Goal: Navigation & Orientation: Find specific page/section

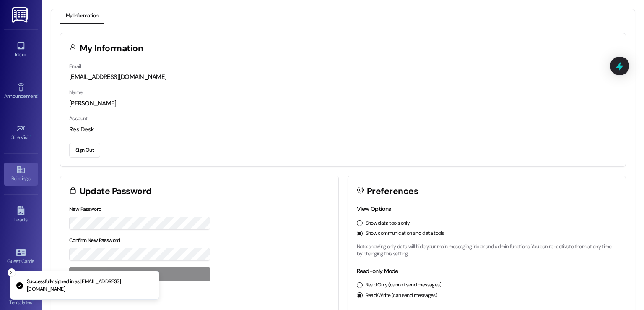
click at [13, 176] on div "Buildings" at bounding box center [21, 178] width 42 height 8
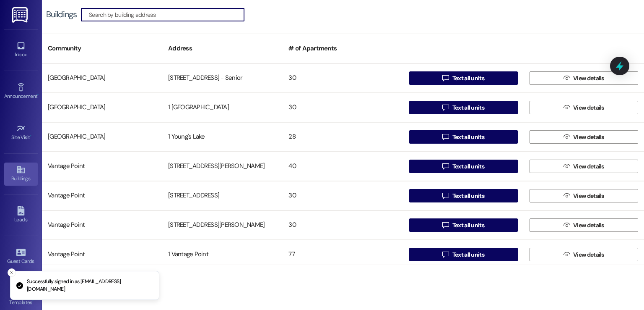
scroll to position [298, 0]
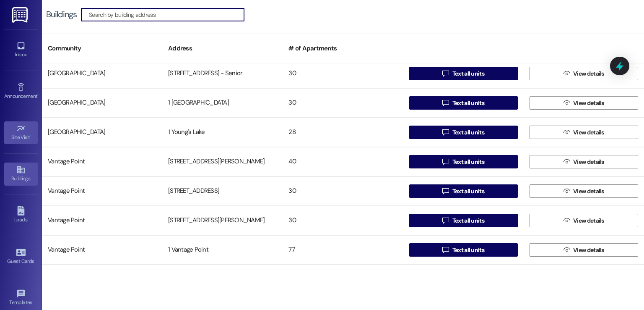
click at [16, 133] on div "Site Visit •" at bounding box center [21, 137] width 42 height 8
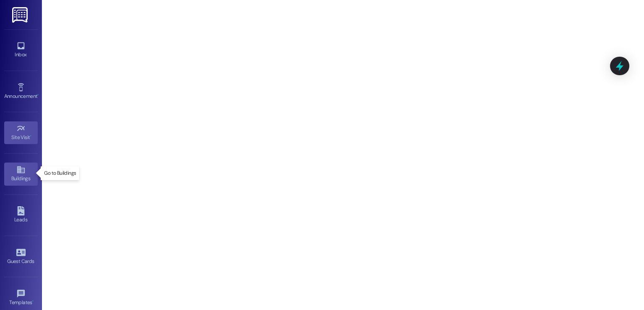
click at [21, 174] on div "Buildings" at bounding box center [21, 178] width 42 height 8
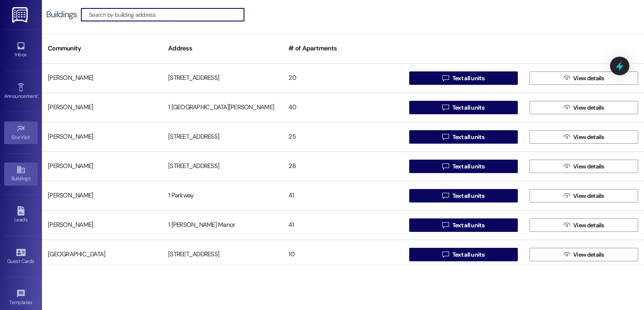
click at [13, 135] on div "Site Visit •" at bounding box center [21, 137] width 42 height 8
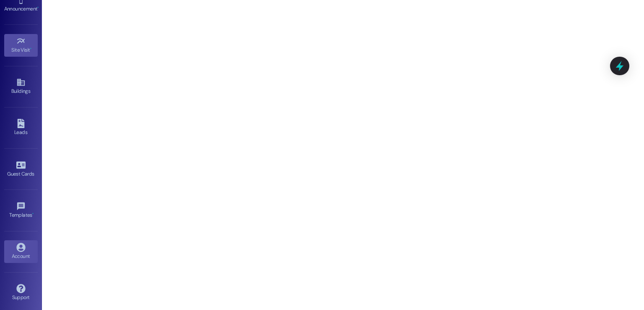
scroll to position [89, 0]
click at [16, 247] on icon at bounding box center [20, 245] width 9 height 9
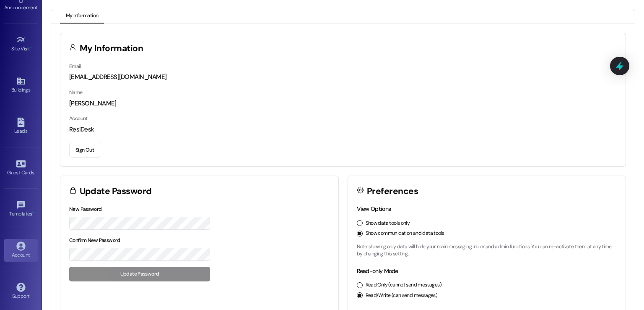
click at [85, 143] on button "Sign Out" at bounding box center [84, 150] width 31 height 15
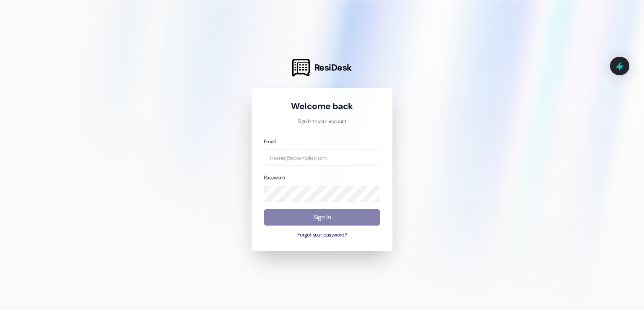
type input "[EMAIL_ADDRESS][PERSON_NAME][PERSON_NAME][DOMAIN_NAME]"
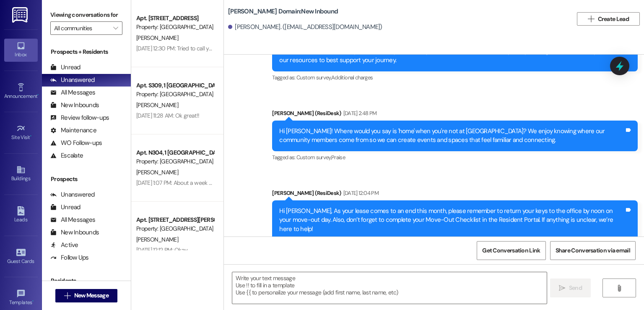
scroll to position [412, 0]
